Goal: Information Seeking & Learning: Learn about a topic

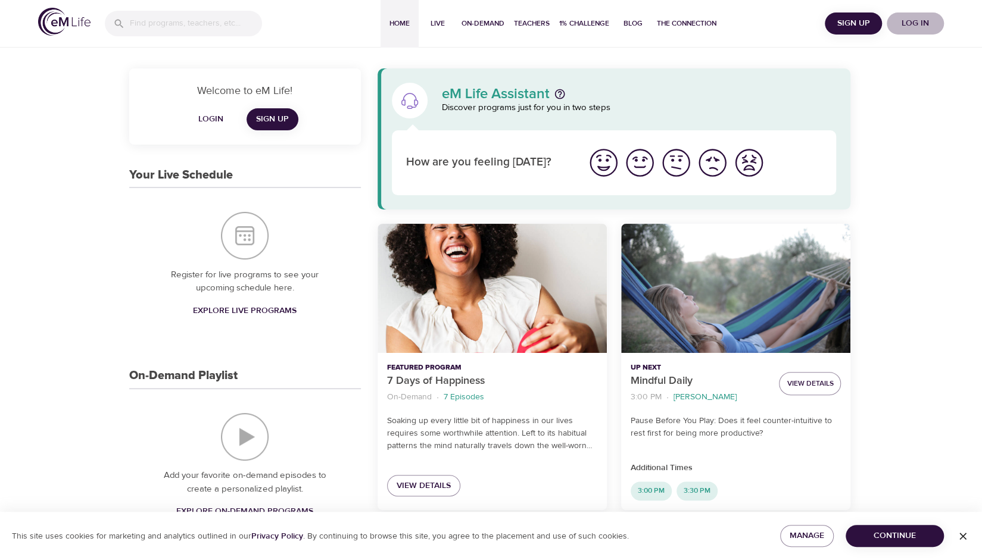
click at [923, 17] on span "Log in" at bounding box center [915, 23] width 48 height 15
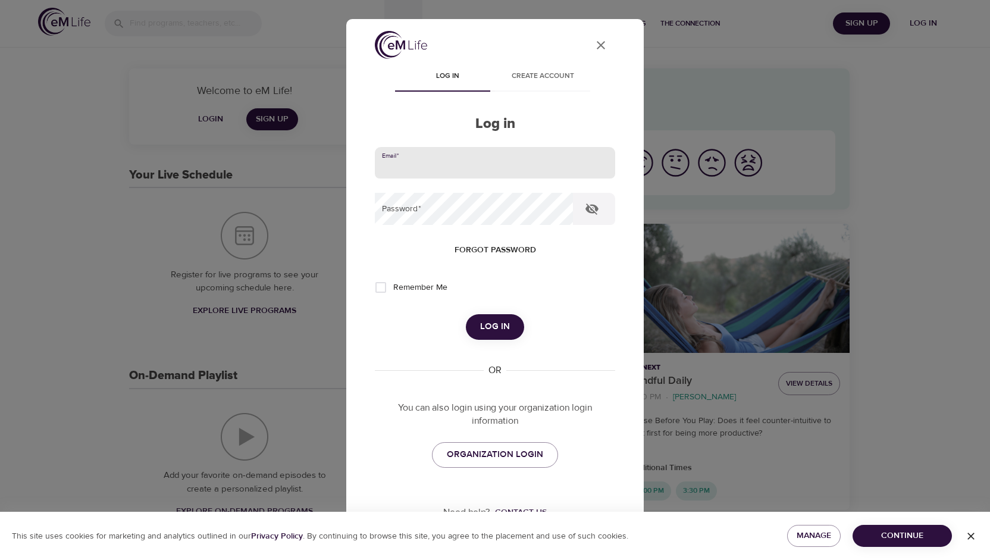
click at [458, 164] on input "email" at bounding box center [495, 163] width 240 height 32
type input "[EMAIL_ADDRESS][DOMAIN_NAME]"
click at [466, 314] on button "Log in" at bounding box center [495, 326] width 58 height 25
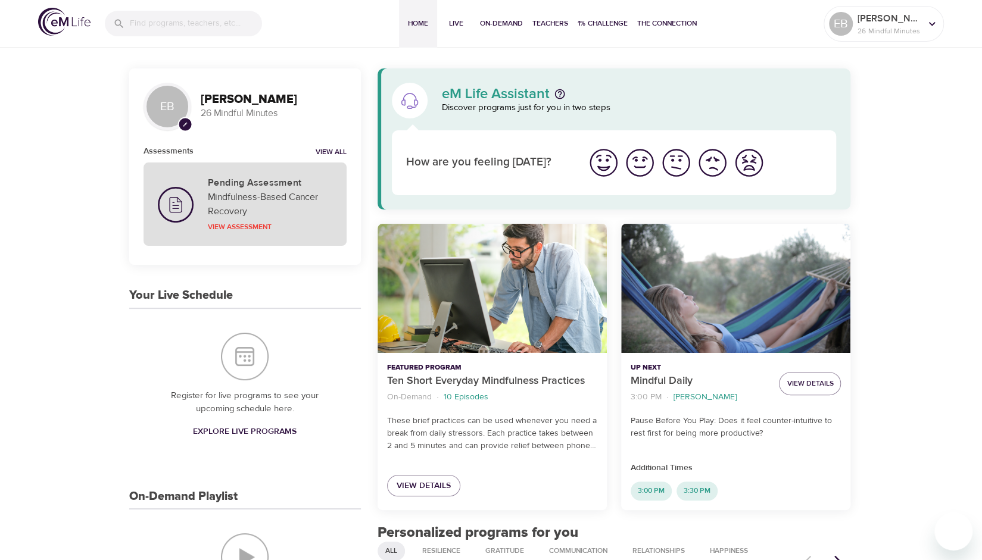
click at [242, 198] on p "Mindfulness-Based Cancer Recovery" at bounding box center [270, 204] width 124 height 29
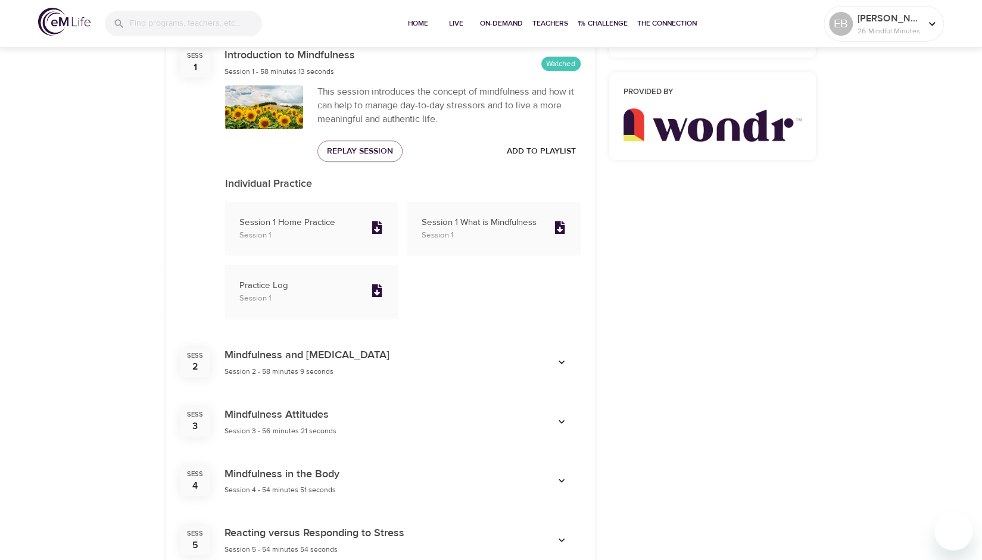
scroll to position [498, 0]
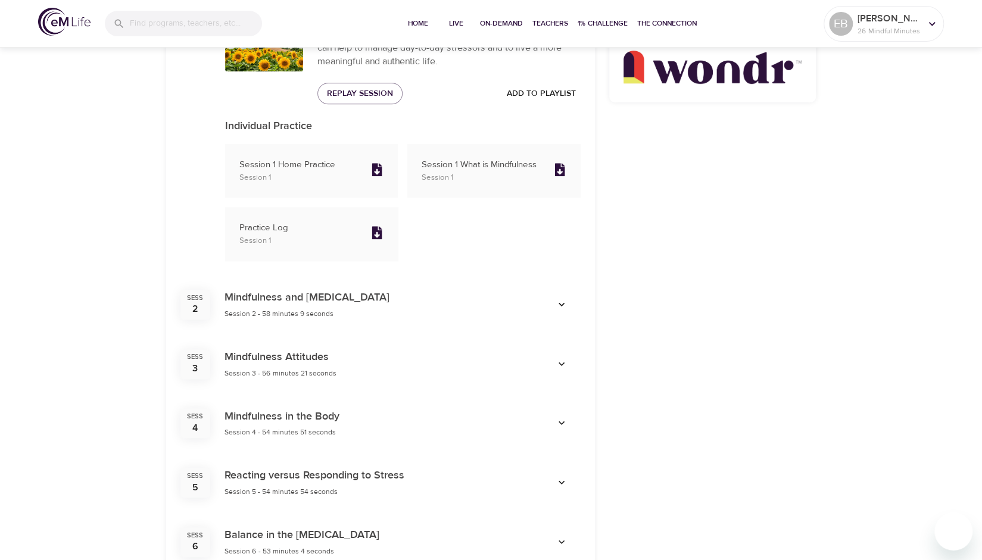
click at [281, 417] on h6 "Mindfulness in the Body" at bounding box center [281, 416] width 115 height 17
click at [556, 422] on icon "button" at bounding box center [561, 423] width 12 height 12
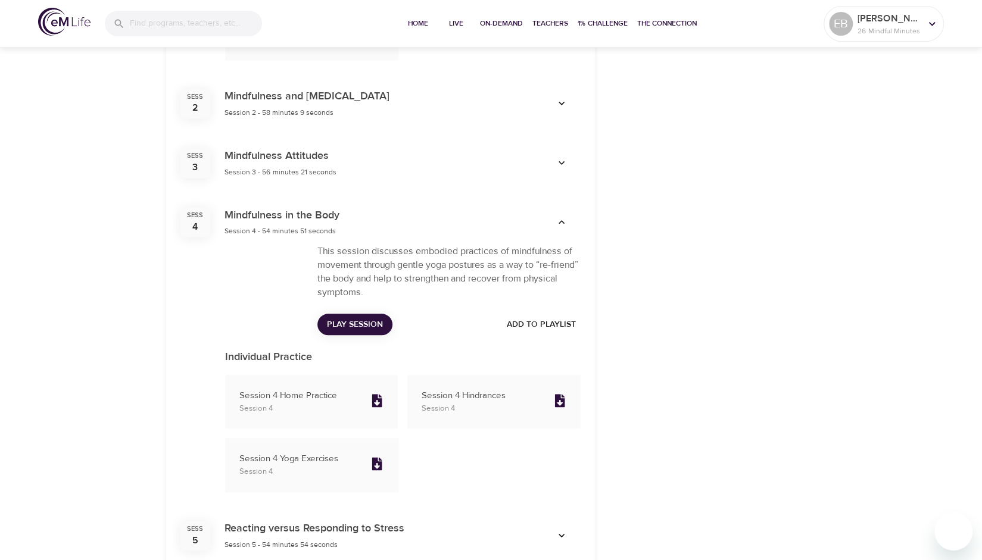
scroll to position [700, 0]
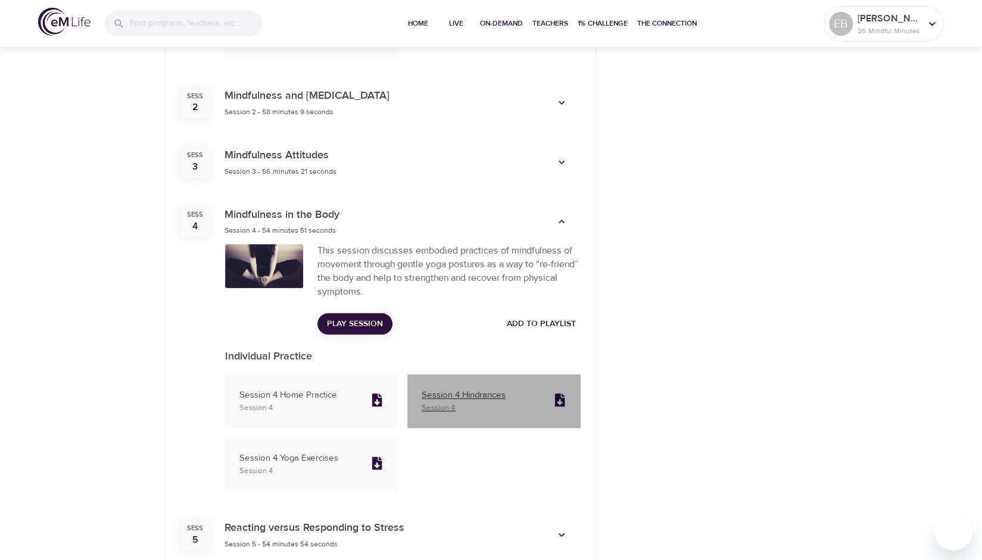
click at [558, 399] on icon at bounding box center [559, 399] width 10 height 13
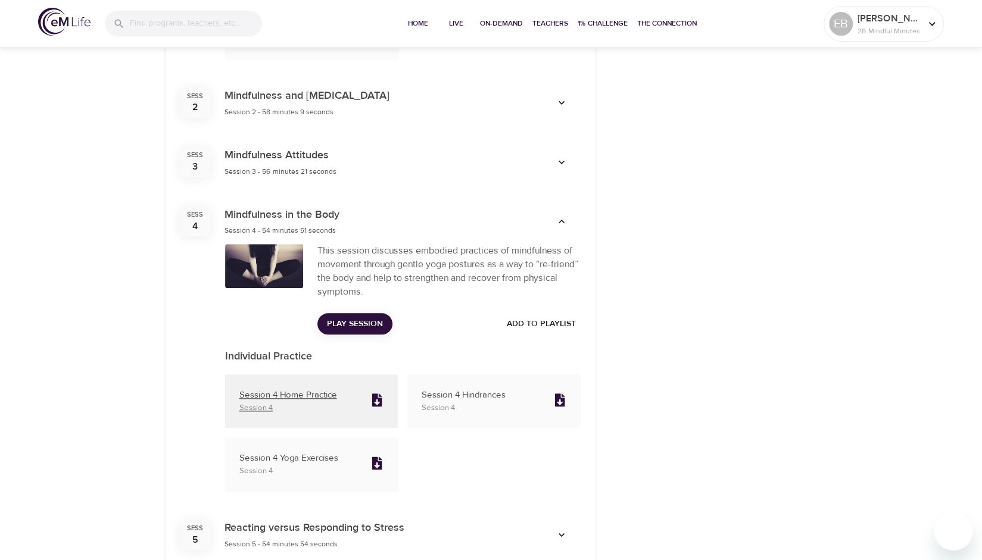
click at [374, 396] on icon at bounding box center [377, 399] width 10 height 13
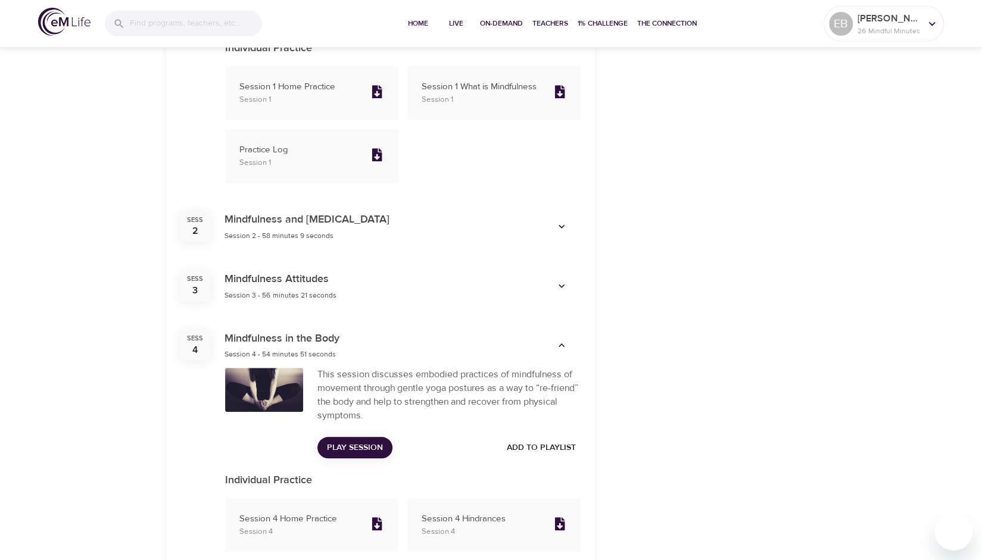
scroll to position [403, 0]
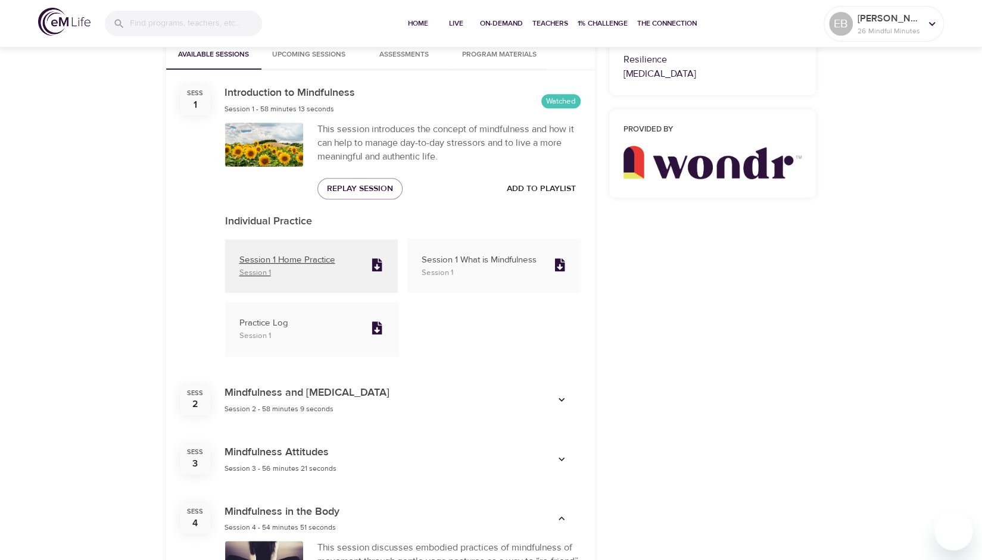
click at [376, 265] on icon at bounding box center [376, 264] width 13 height 13
click at [560, 454] on icon "button" at bounding box center [561, 460] width 12 height 12
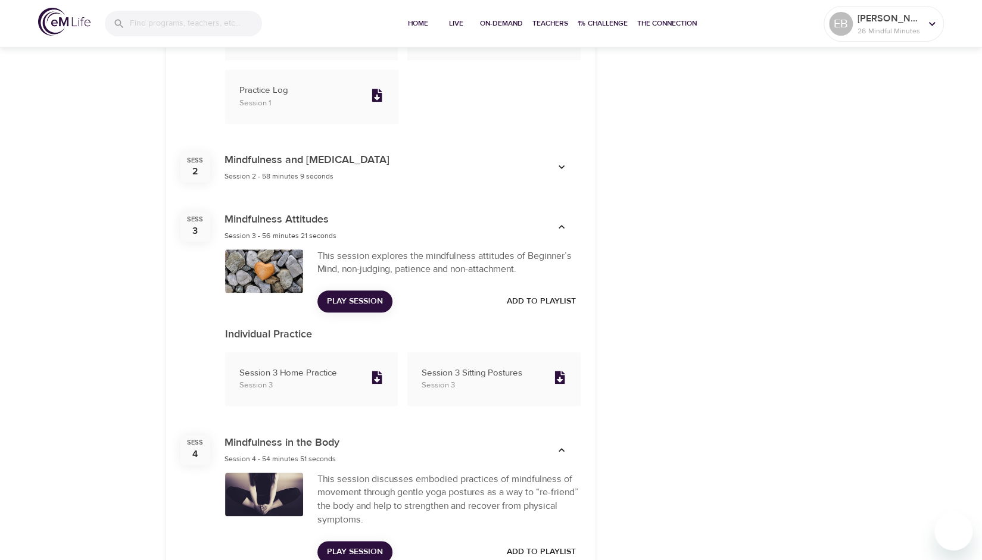
scroll to position [652, 0]
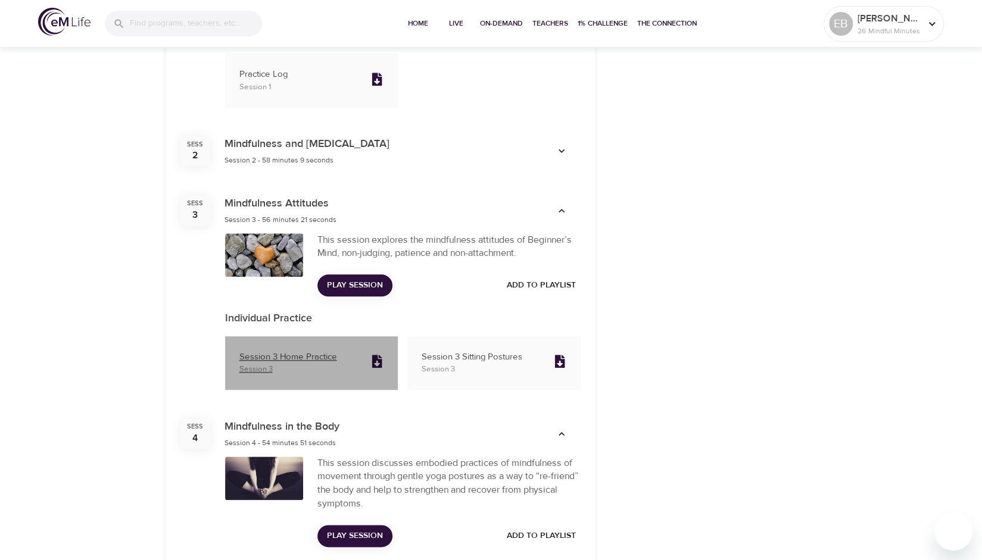
click at [373, 359] on icon at bounding box center [377, 361] width 10 height 13
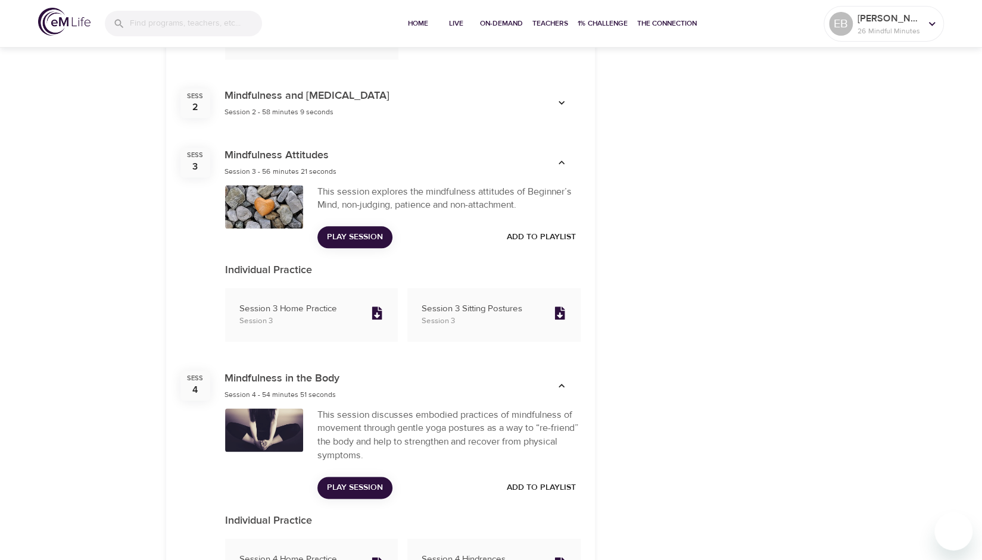
scroll to position [752, 0]
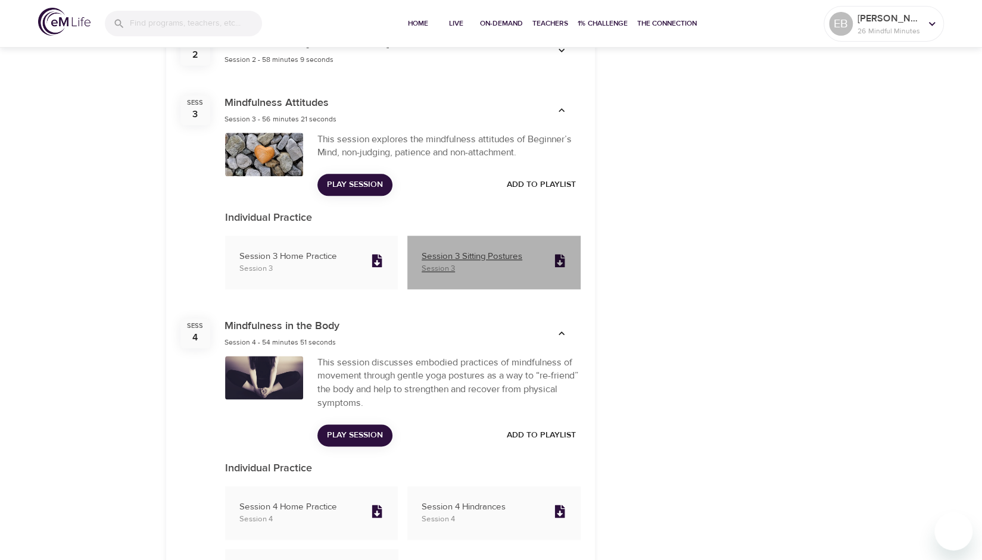
click at [514, 253] on p "Session 3 Sitting Postures" at bounding box center [482, 257] width 122 height 14
